Goal: Task Accomplishment & Management: Complete application form

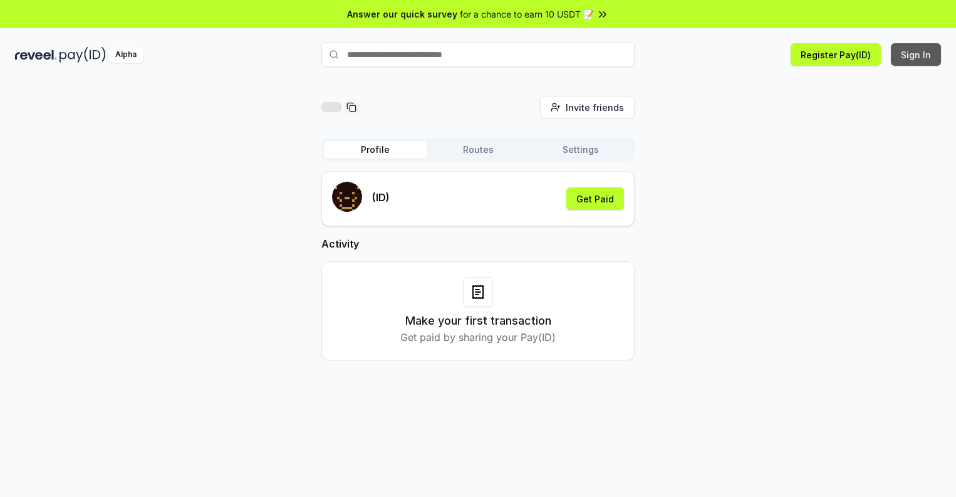
click at [916, 54] on button "Sign In" at bounding box center [916, 54] width 50 height 23
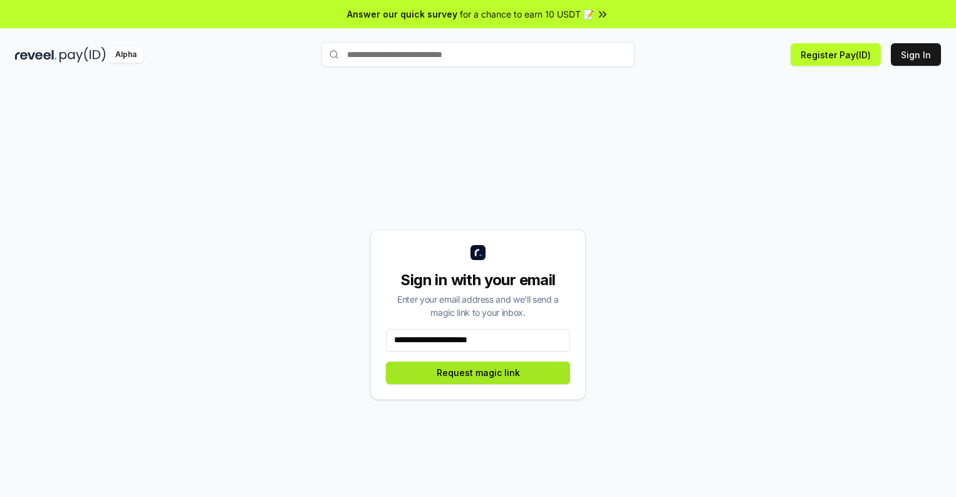
type input "**********"
click at [478, 372] on button "Request magic link" at bounding box center [478, 372] width 184 height 23
